Goal: Information Seeking & Learning: Find specific fact

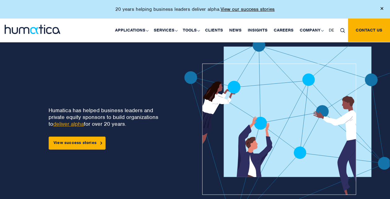
click at [342, 30] on img at bounding box center [342, 30] width 5 height 5
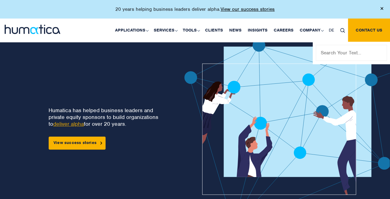
drag, startPoint x: 342, startPoint y: 49, endPoint x: 347, endPoint y: 48, distance: 5.0
click at [342, 49] on input "text" at bounding box center [351, 53] width 71 height 16
type input "revenue"
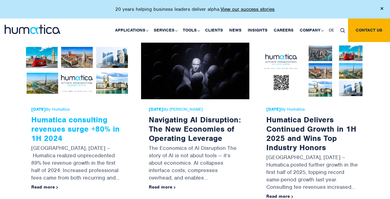
scroll to position [31, 0]
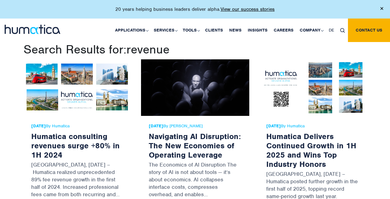
scroll to position [31, 0]
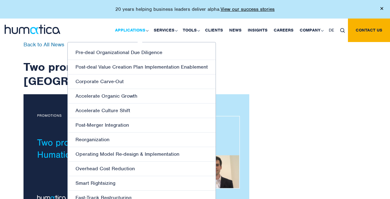
scroll to position [27, 0]
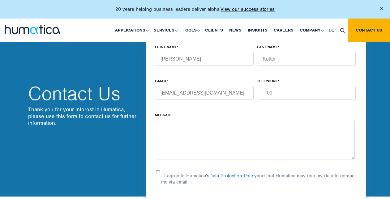
scroll to position [216, 0]
